Goal: Find contact information: Find contact information

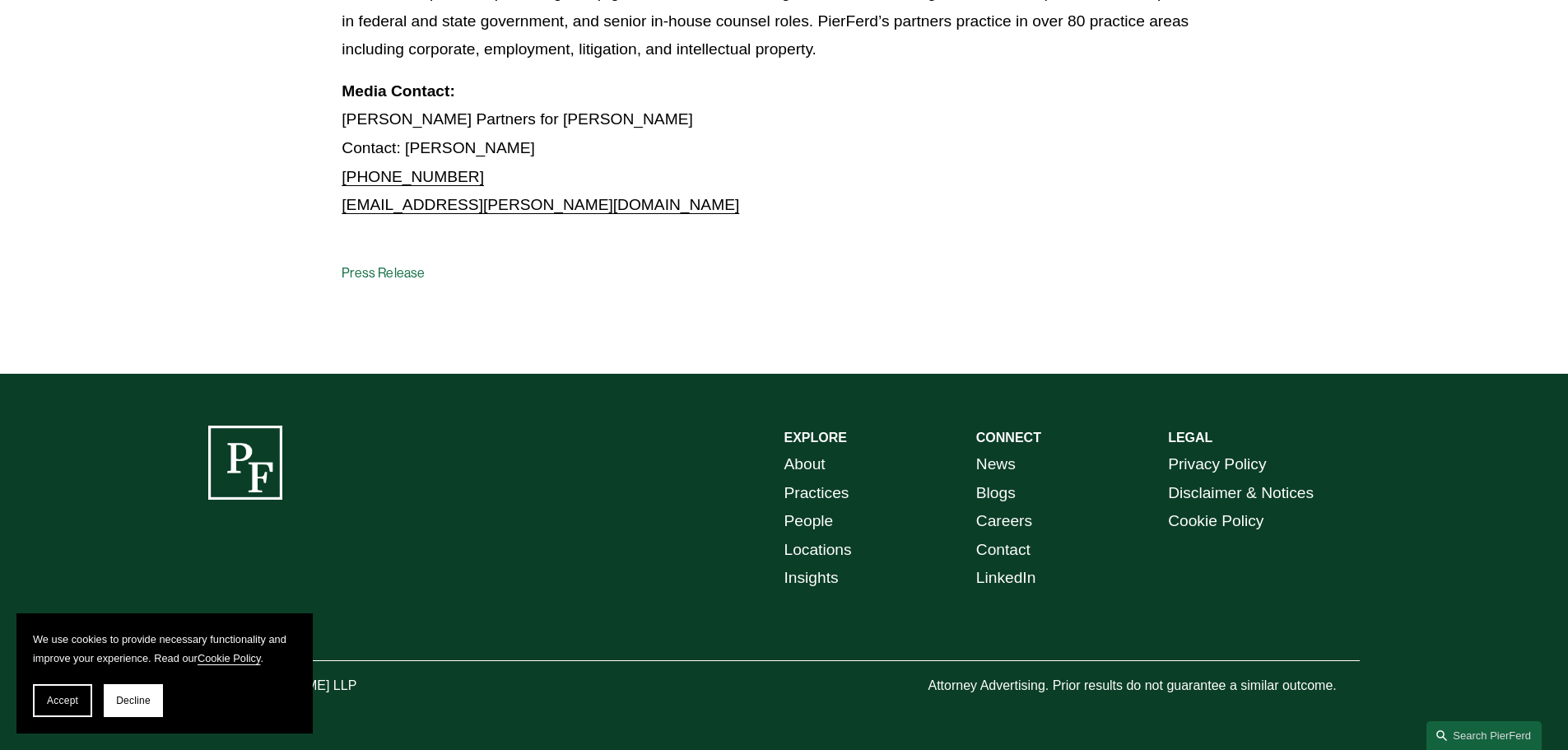
scroll to position [1323, 0]
click at [798, 513] on link "People" at bounding box center [809, 521] width 49 height 29
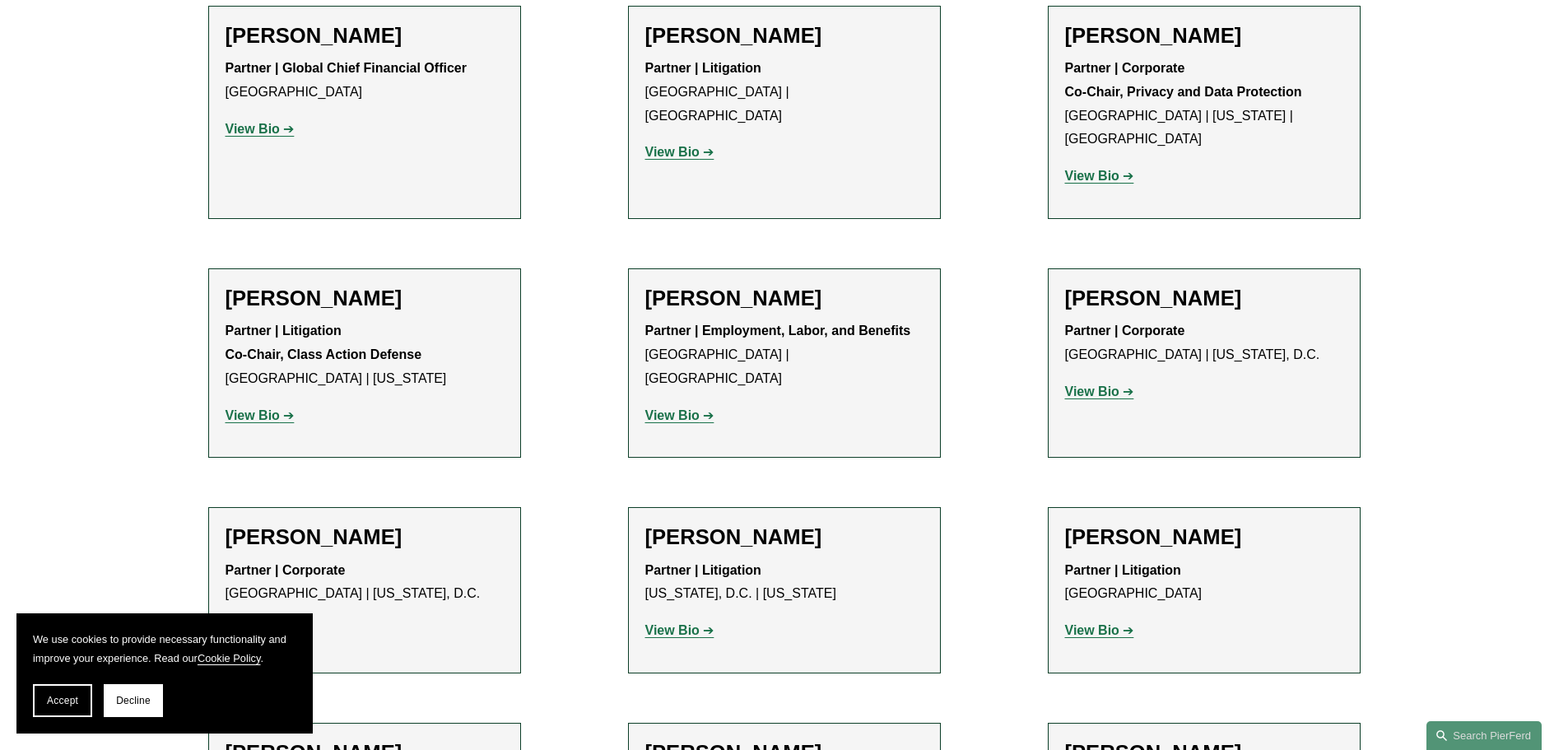
scroll to position [12677, 0]
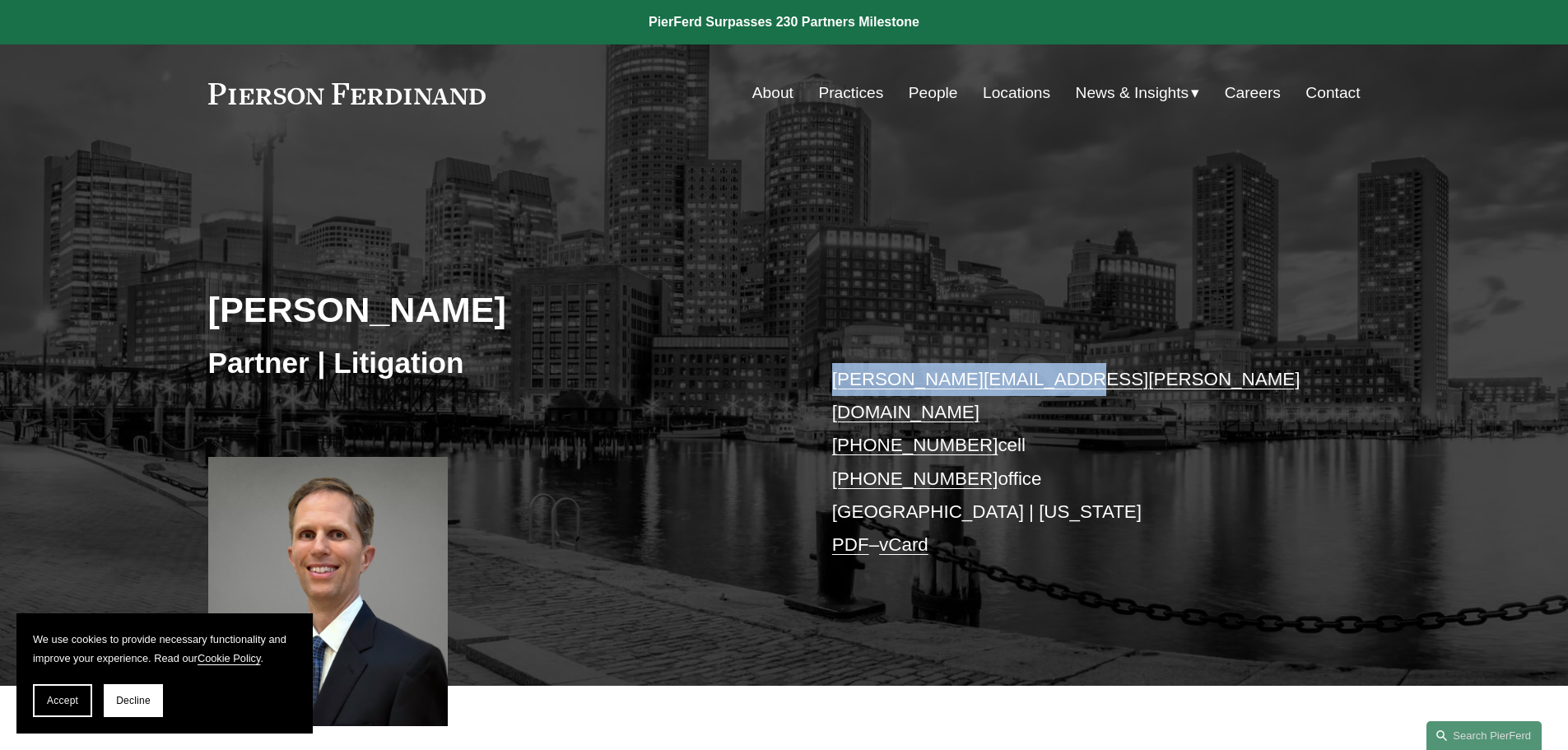
drag, startPoint x: 1055, startPoint y: 377, endPoint x: 787, endPoint y: 384, distance: 268.1
click at [787, 384] on div "Kurt M. Mullen Partner | Litigation kurt.mullen@pierferd.com +1.617.816.0675 ce…" at bounding box center [784, 437] width 1568 height 497
copy div "kurt.mullen@pierferd.com"
